Goal: Use online tool/utility: Utilize a website feature to perform a specific function

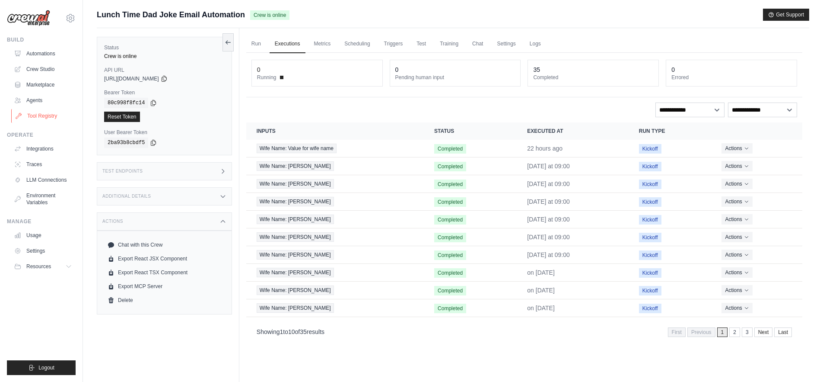
click at [37, 115] on link "Tool Registry" at bounding box center [43, 116] width 65 height 14
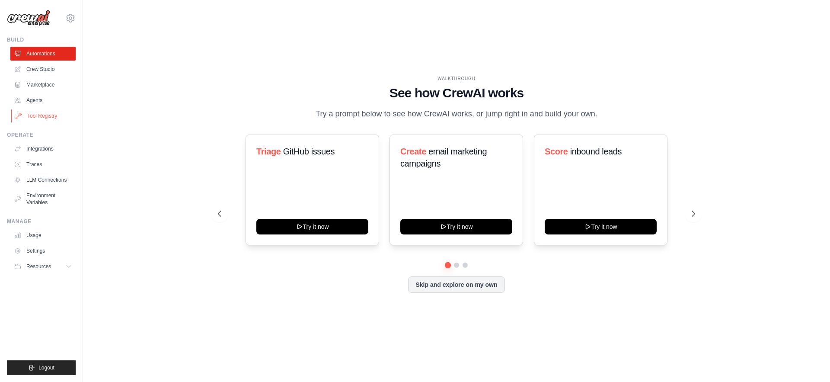
click at [47, 119] on link "Tool Registry" at bounding box center [43, 116] width 65 height 14
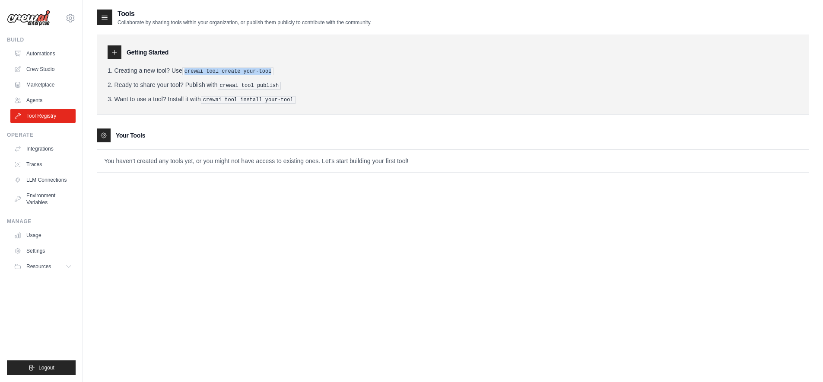
drag, startPoint x: 186, startPoint y: 69, endPoint x: 289, endPoint y: 66, distance: 102.9
click at [289, 66] on li "Creating a new tool? Use crewai tool create your-tool" at bounding box center [453, 70] width 691 height 9
click at [36, 52] on link "Automations" at bounding box center [43, 54] width 65 height 14
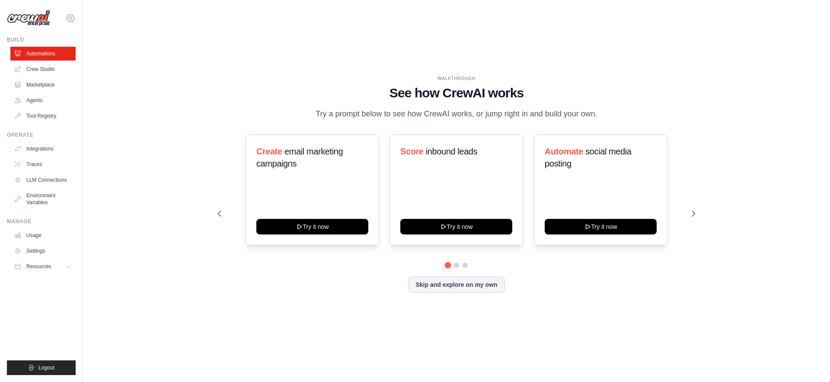
click at [73, 14] on icon at bounding box center [70, 18] width 10 height 10
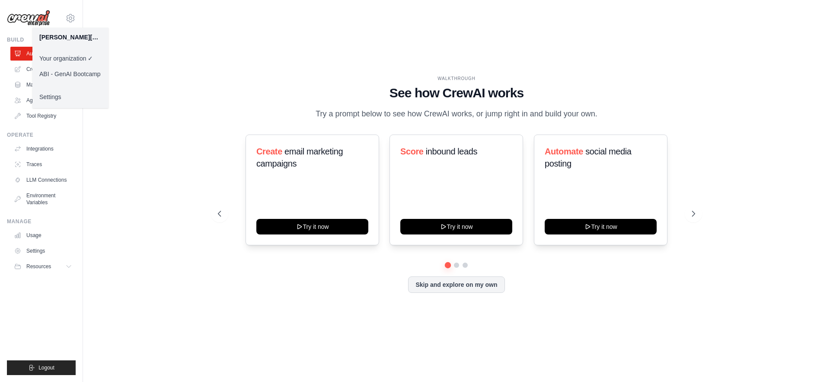
click at [56, 73] on link "ABI - GenAI Bootcamp" at bounding box center [70, 74] width 76 height 16
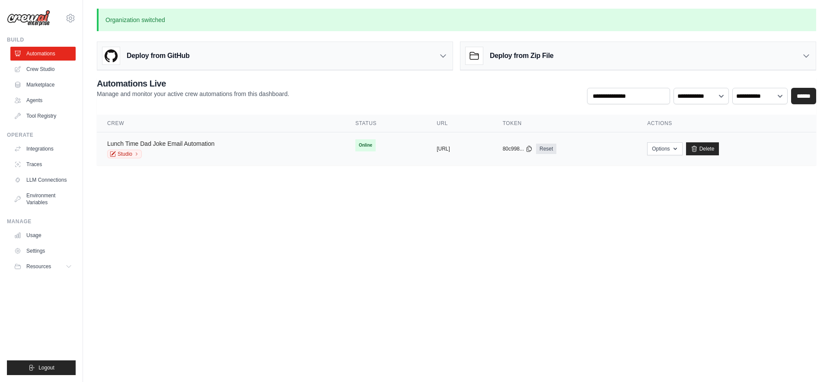
click at [191, 144] on link "Lunch Time Dad Joke Email Automation" at bounding box center [160, 143] width 107 height 7
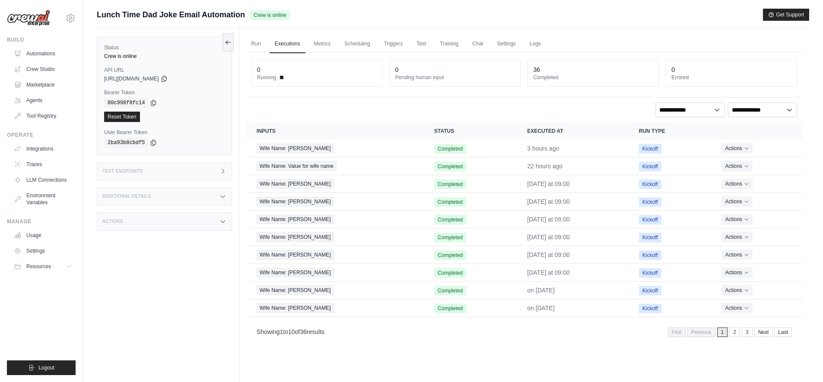
drag, startPoint x: 104, startPoint y: 77, endPoint x: 173, endPoint y: 78, distance: 69.6
click at [159, 78] on span "https://lunch-time-dad-joke-email-automation-19f48c-66288c91.crewai.com" at bounding box center [131, 78] width 55 height 7
click at [144, 80] on span "https://lunch-time-dad-joke-email-automation-19f48c-66288c91.crewai.com" at bounding box center [131, 78] width 55 height 7
click at [150, 172] on div "Test Endpoints" at bounding box center [164, 171] width 135 height 18
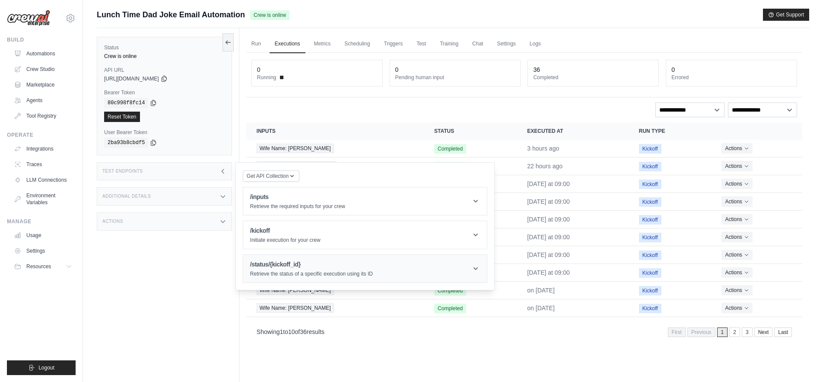
click at [289, 270] on div "/status/{kickoff_id} Retrieve the status of a specific execution using its ID" at bounding box center [311, 268] width 123 height 17
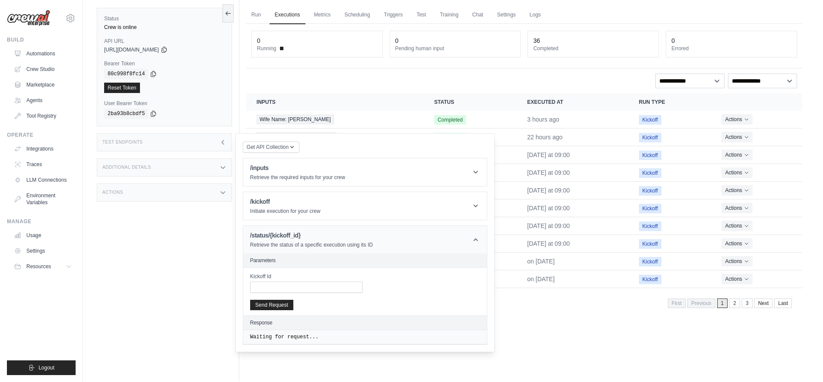
scroll to position [37, 0]
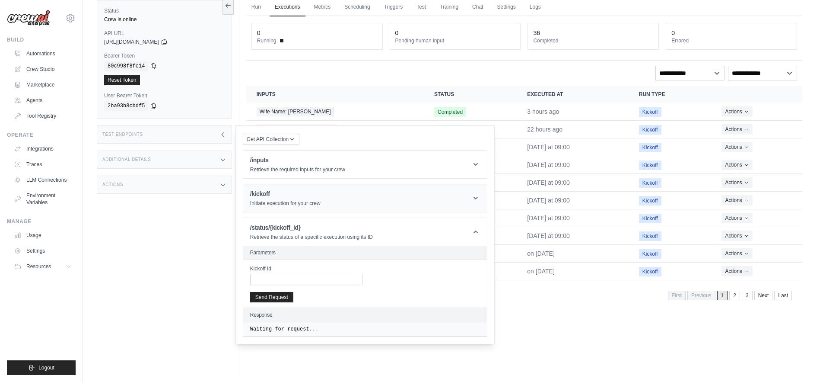
click at [290, 201] on p "Initiate execution for your crew" at bounding box center [285, 203] width 70 height 7
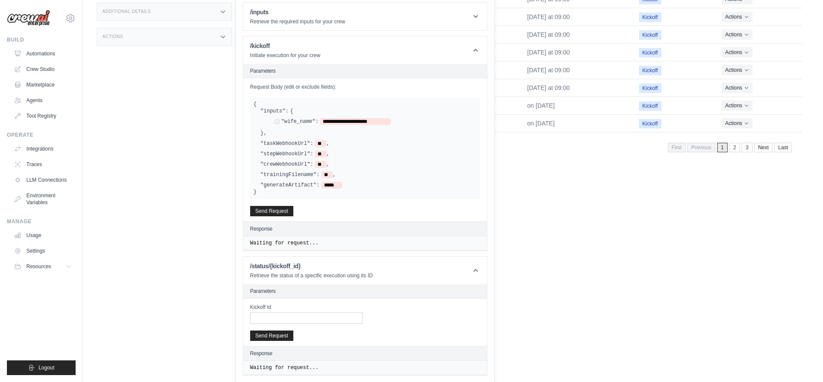
scroll to position [185, 0]
click at [270, 210] on button "Send Request" at bounding box center [271, 209] width 43 height 10
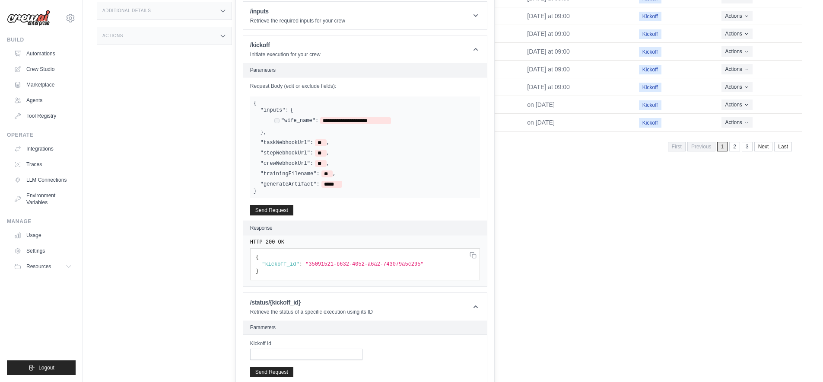
click at [339, 261] on span ""35091521-b632-4052-a6a2-743079a5c295"" at bounding box center [365, 264] width 118 height 6
click at [326, 265] on span ""35091521-b632-4052-a6a2-743079a5c295"" at bounding box center [365, 264] width 118 height 6
drag, startPoint x: 310, startPoint y: 264, endPoint x: 421, endPoint y: 265, distance: 111.1
click at [421, 265] on span ""35091521-b632-4052-a6a2-743079a5c295"" at bounding box center [365, 264] width 118 height 6
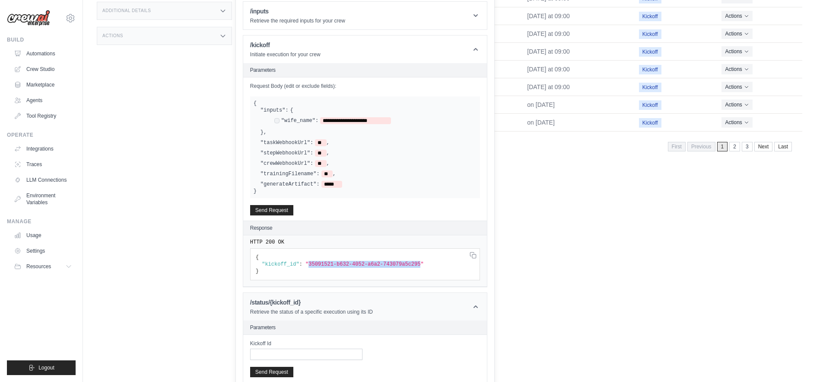
copy span "35091521-b632-4052-a6a2-743079a5c295"
click at [284, 354] on input "Kickoff Id" at bounding box center [306, 353] width 112 height 11
paste input "**********"
type input "**********"
click at [283, 371] on button "Send Request" at bounding box center [271, 371] width 43 height 10
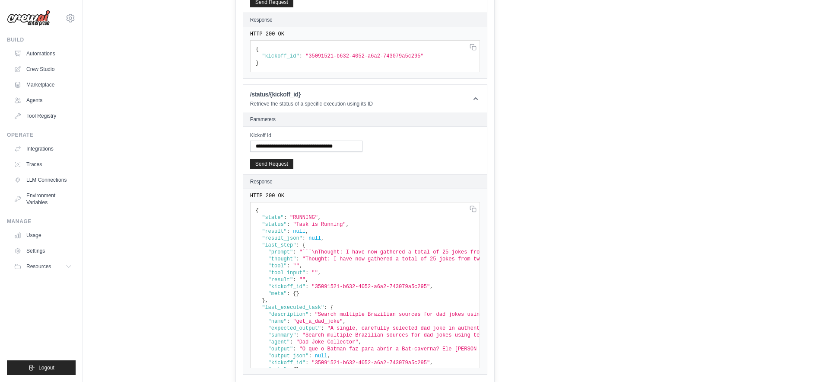
scroll to position [0, 0]
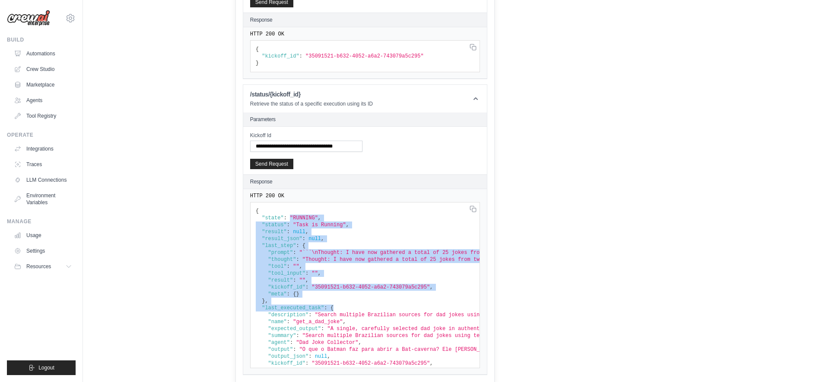
drag, startPoint x: 290, startPoint y: 214, endPoint x: 402, endPoint y: 305, distance: 143.8
click at [402, 305] on pre "{ "state" : "RUNNING" , "status" : "Task is Running" , "result" : null , "resul…" at bounding box center [365, 285] width 230 height 166
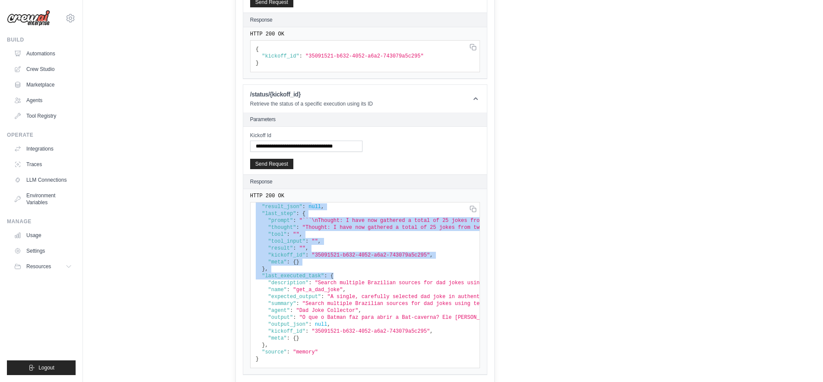
scroll to position [38, 0]
click at [271, 166] on button "Send Request" at bounding box center [271, 163] width 43 height 10
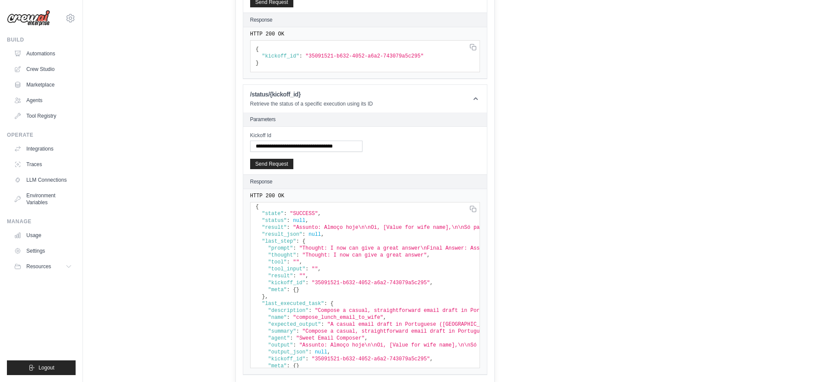
scroll to position [0, 0]
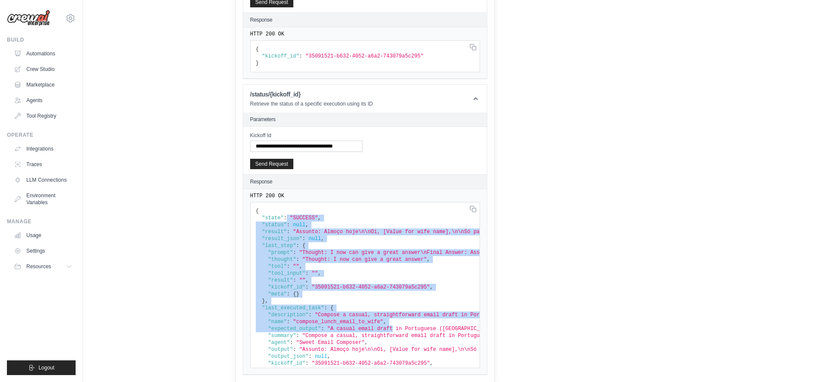
drag, startPoint x: 288, startPoint y: 220, endPoint x: 395, endPoint y: 331, distance: 154.1
click at [395, 331] on pre "{ "state" : "SUCCESS" , "status" : null , "result" : "Assunto: Almoço hoje\n\nO…" at bounding box center [365, 285] width 230 height 166
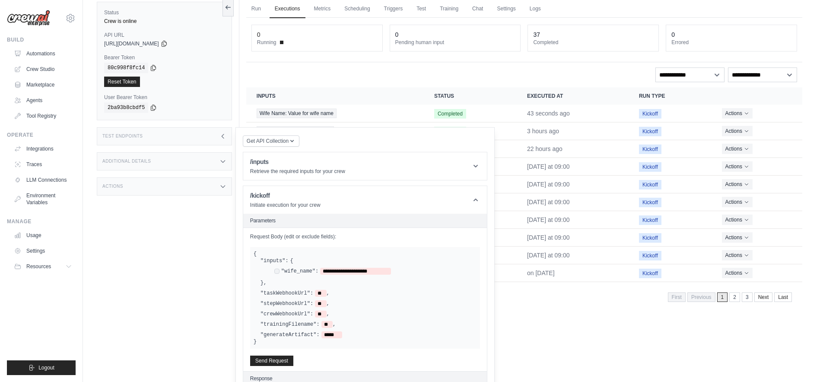
scroll to position [28, 0]
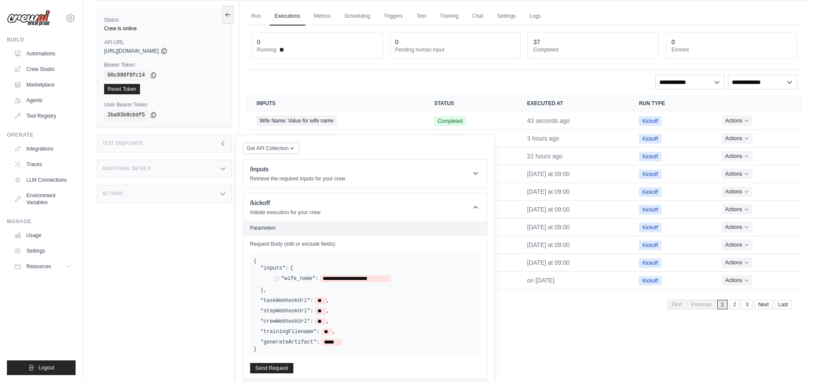
click at [171, 142] on div "Test Endpoints" at bounding box center [164, 143] width 135 height 18
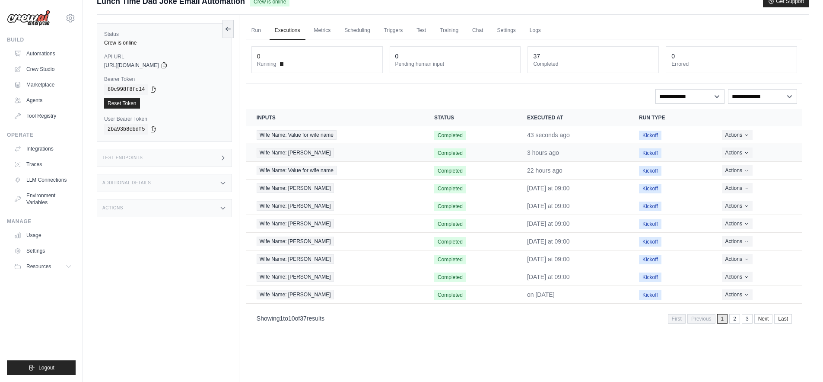
scroll to position [0, 0]
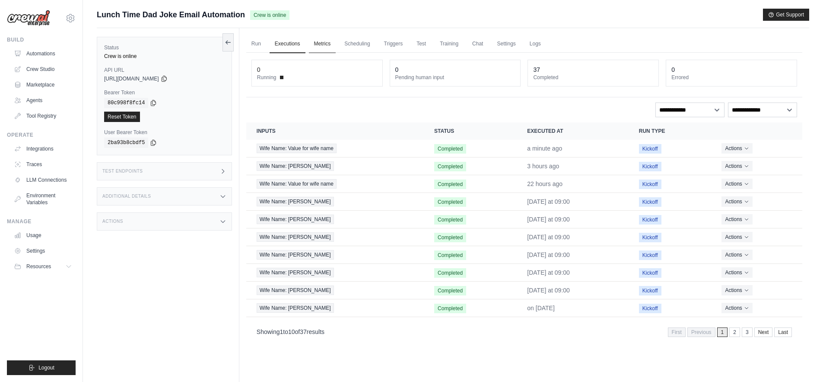
click at [327, 45] on link "Metrics" at bounding box center [322, 44] width 27 height 18
